Goal: Transaction & Acquisition: Purchase product/service

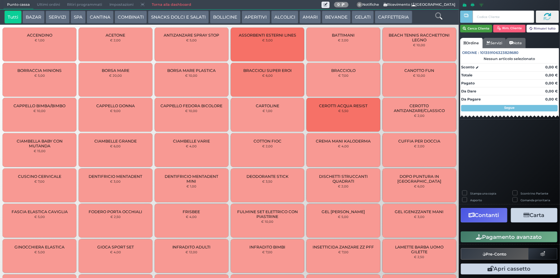
click at [277, 31] on button "Cerca Cliente" at bounding box center [476, 29] width 32 height 8
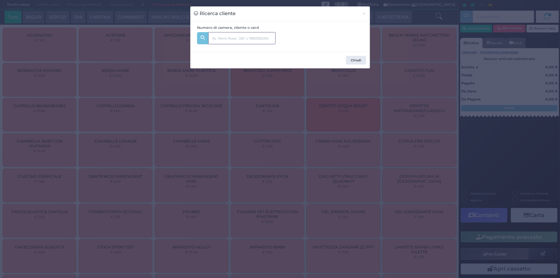
click at [239, 35] on input "text" at bounding box center [241, 38] width 67 height 12
type input "232"
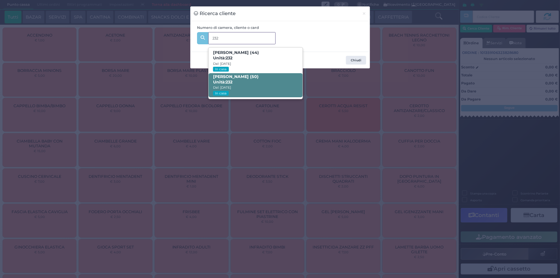
click at [251, 79] on b "[PERSON_NAME] (50) Unità: 232" at bounding box center [236, 79] width 46 height 10
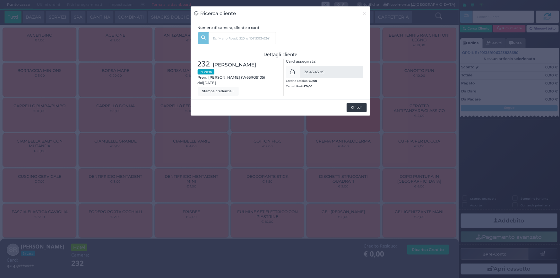
click at [277, 107] on button "Chiudi" at bounding box center [356, 107] width 20 height 9
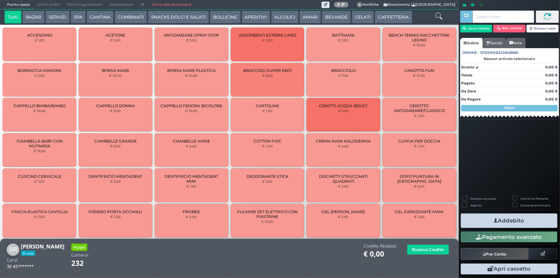
click at [277, 18] on button "ALCOLICI" at bounding box center [284, 17] width 27 height 13
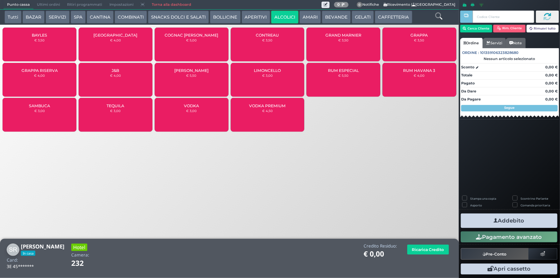
click at [123, 16] on button "COMBINATI" at bounding box center [131, 17] width 32 height 13
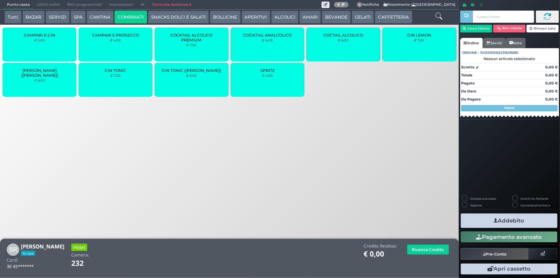
click at [260, 71] on span "SPRITZ" at bounding box center [267, 70] width 14 height 5
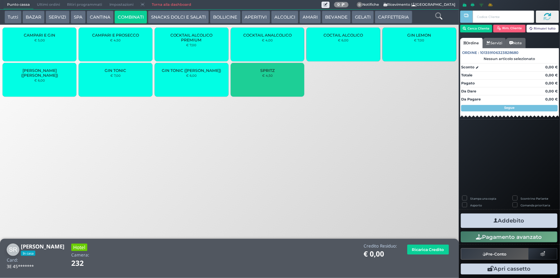
click at [260, 71] on span "SPRITZ" at bounding box center [267, 70] width 14 height 5
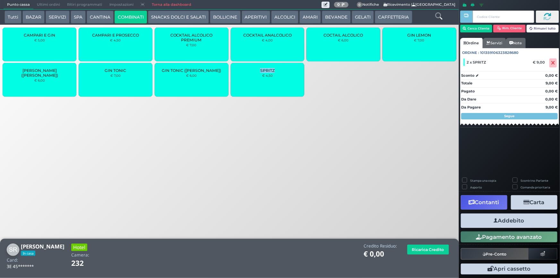
click at [277, 170] on button "Addebito" at bounding box center [509, 220] width 97 height 14
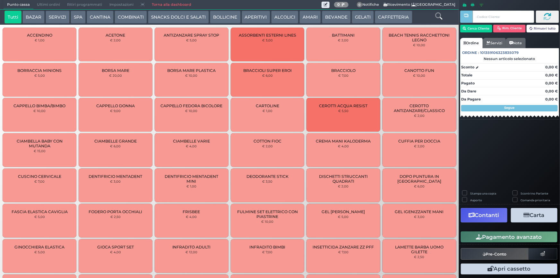
click at [124, 13] on button "COMBINATI" at bounding box center [131, 17] width 32 height 13
